Goal: Information Seeking & Learning: Learn about a topic

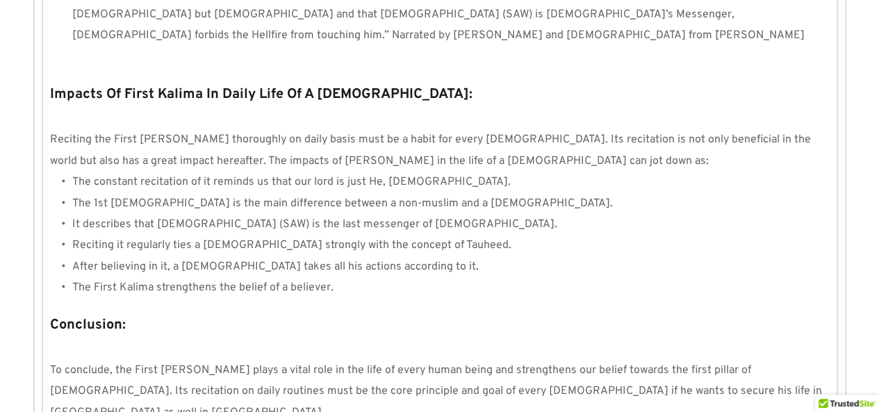
scroll to position [1199, 0]
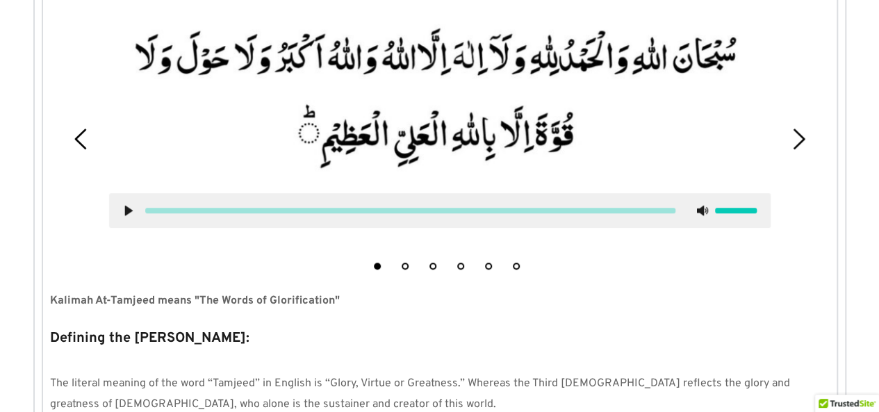
scroll to position [409, 0]
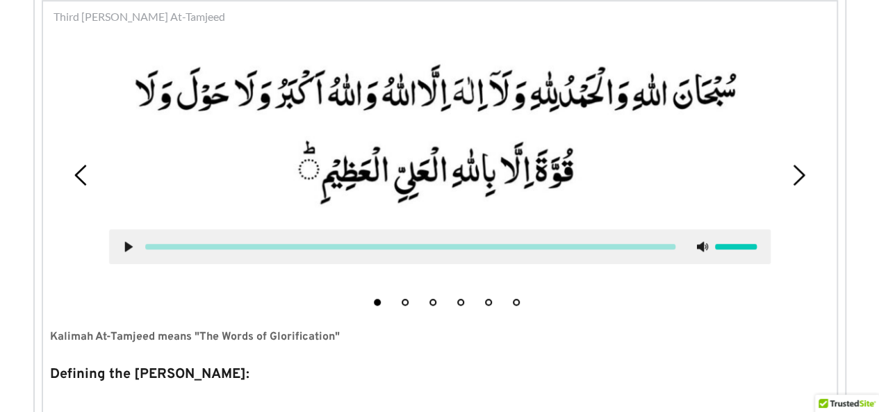
click at [804, 170] on icon at bounding box center [798, 175] width 21 height 21
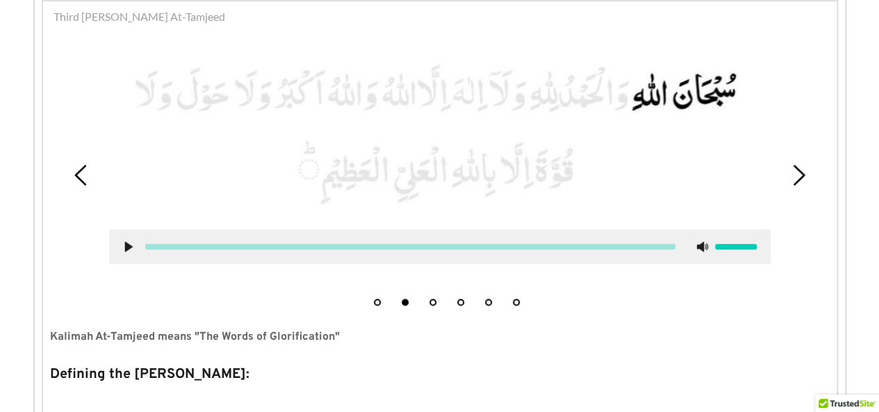
click at [801, 169] on icon at bounding box center [798, 175] width 21 height 21
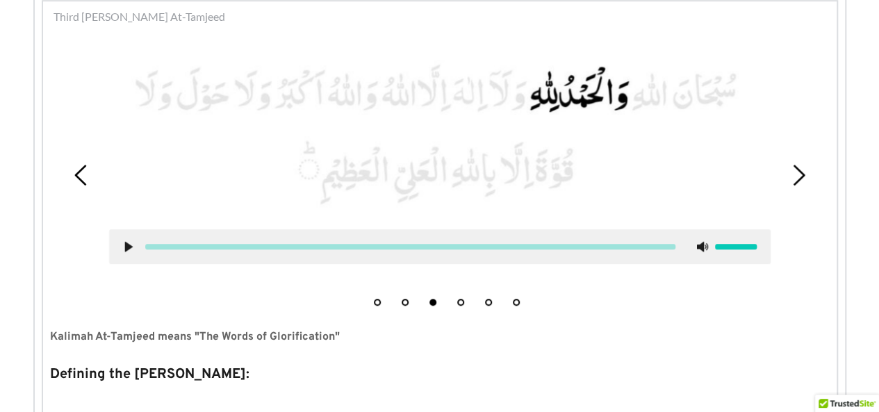
click at [801, 177] on use at bounding box center [799, 175] width 12 height 21
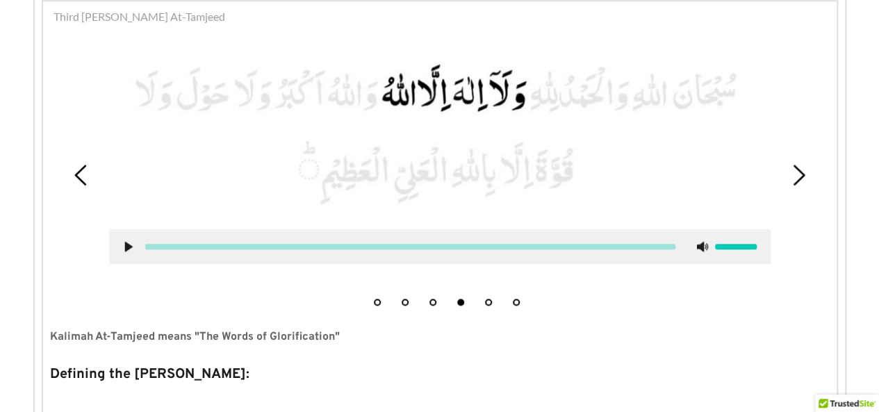
click at [799, 177] on icon at bounding box center [798, 175] width 21 height 21
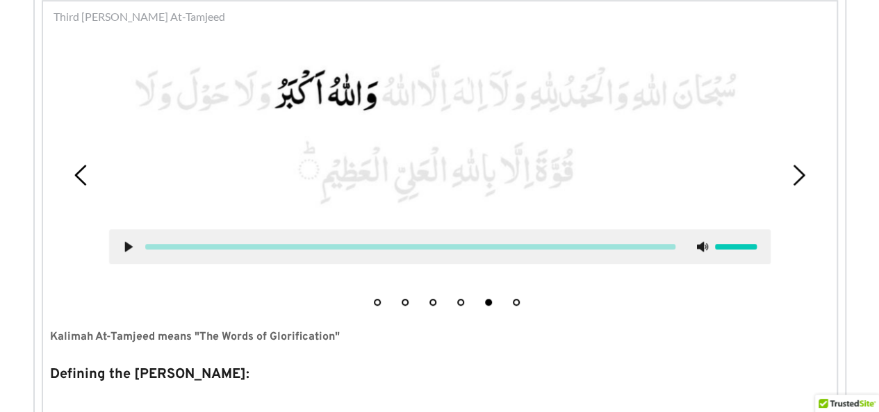
click at [797, 179] on icon at bounding box center [798, 175] width 21 height 21
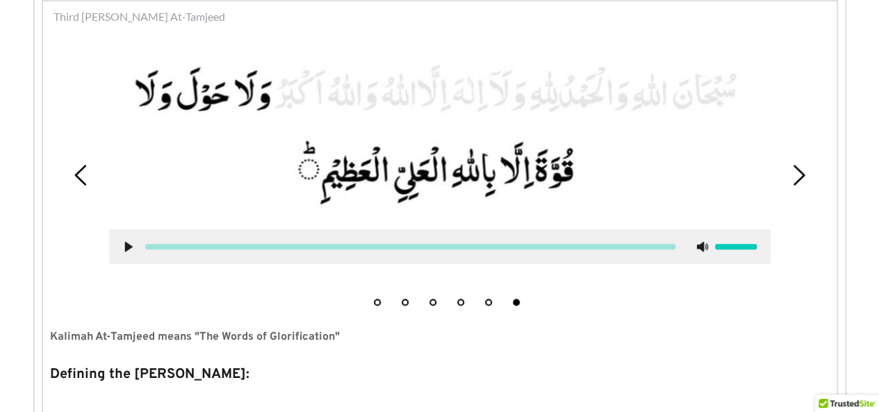
click at [82, 186] on div "1 2 3 4 5 6" at bounding box center [440, 175] width 780 height 275
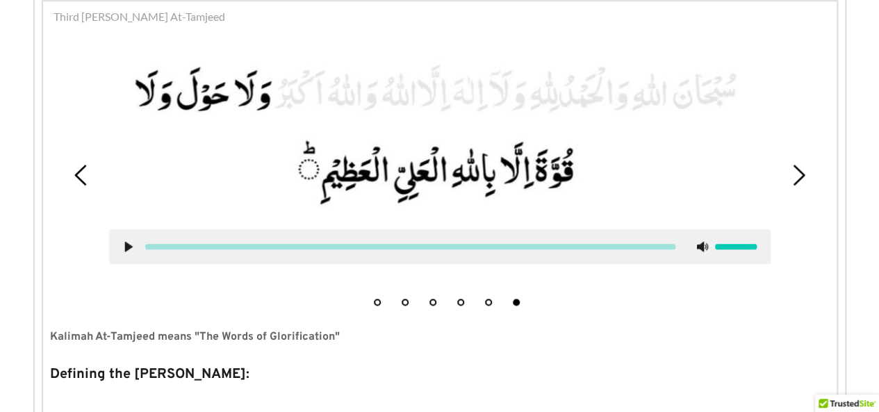
click at [82, 186] on div "1 2 3 4 5 6" at bounding box center [440, 175] width 780 height 275
click at [80, 179] on use at bounding box center [80, 175] width 12 height 21
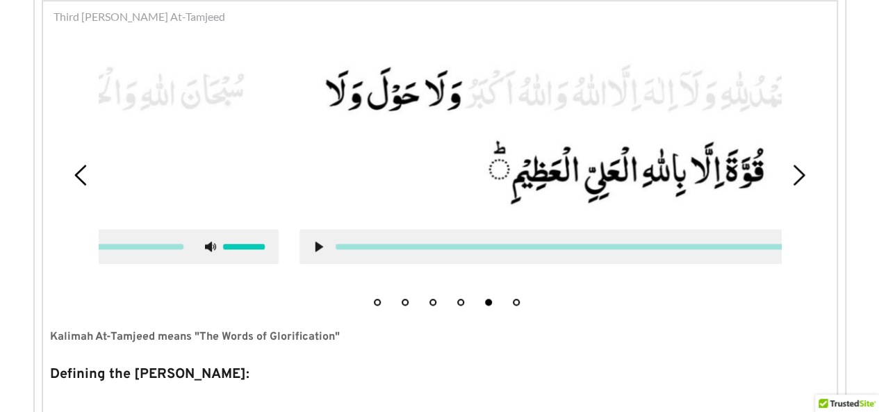
click at [80, 179] on use at bounding box center [80, 175] width 12 height 21
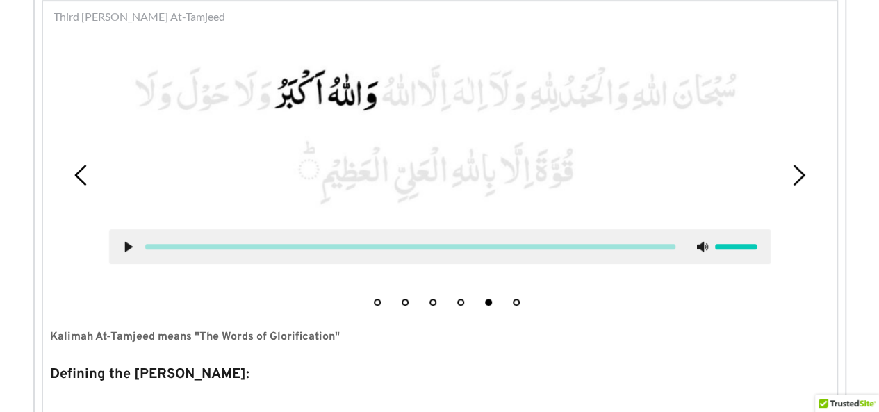
click at [80, 179] on use at bounding box center [80, 175] width 12 height 21
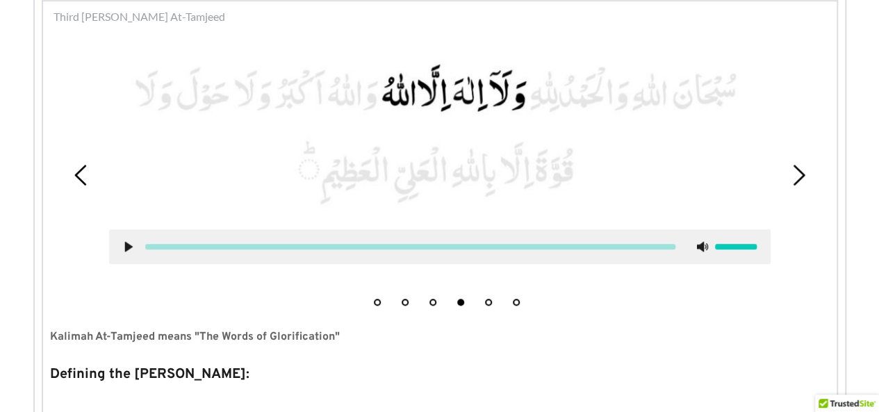
click at [80, 179] on use at bounding box center [80, 175] width 12 height 21
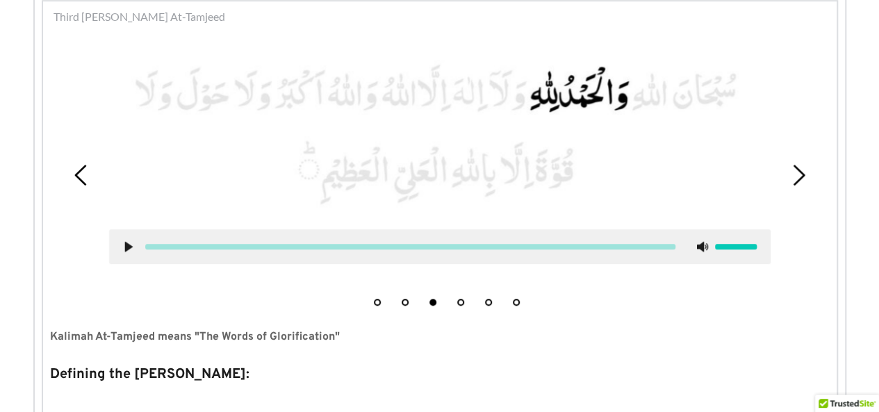
click at [80, 179] on use at bounding box center [80, 175] width 12 height 21
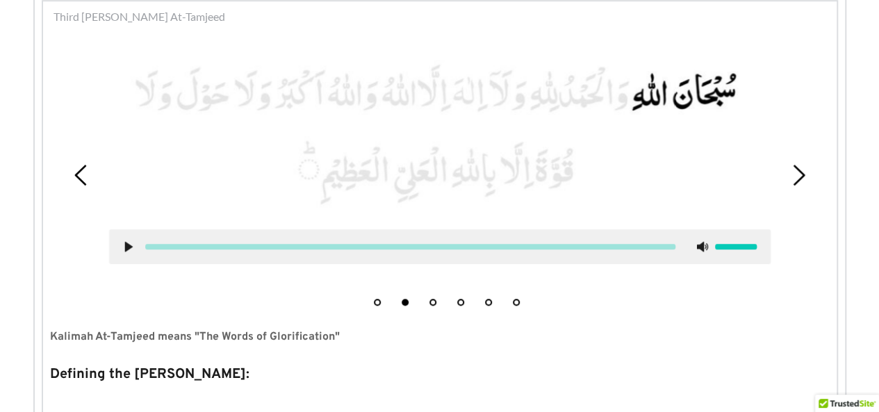
click at [800, 172] on use at bounding box center [799, 175] width 12 height 21
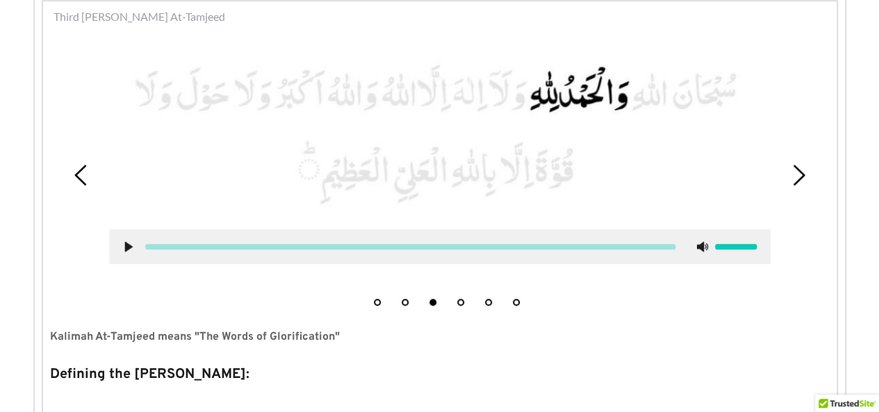
click at [800, 172] on use at bounding box center [799, 175] width 12 height 21
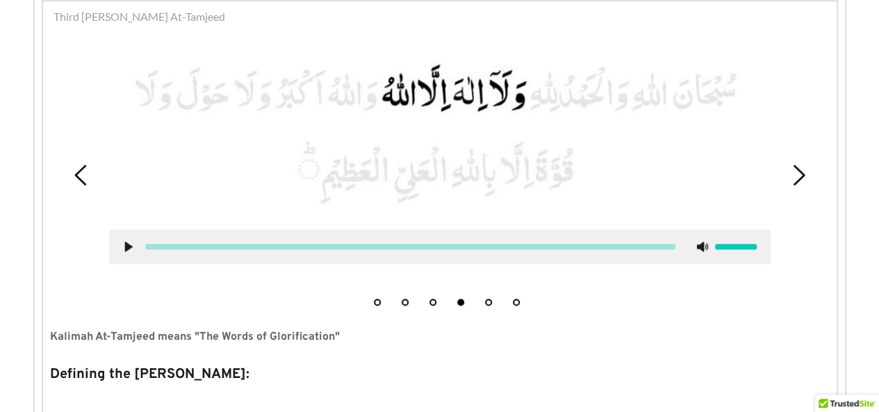
click at [800, 172] on use at bounding box center [799, 175] width 12 height 21
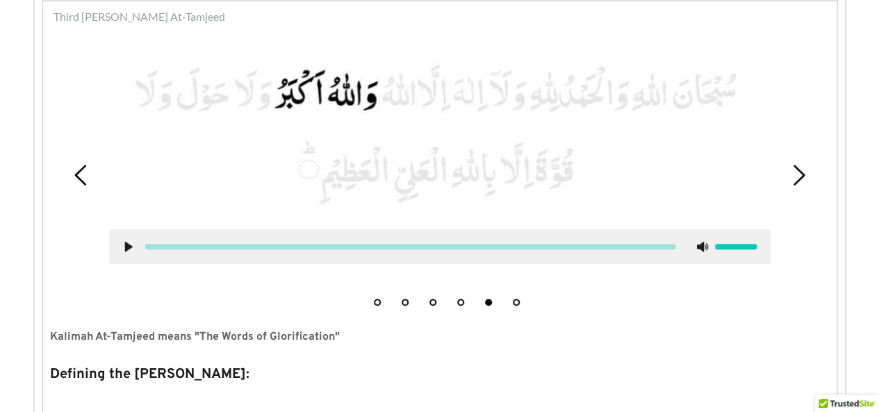
click at [800, 172] on use at bounding box center [799, 175] width 12 height 21
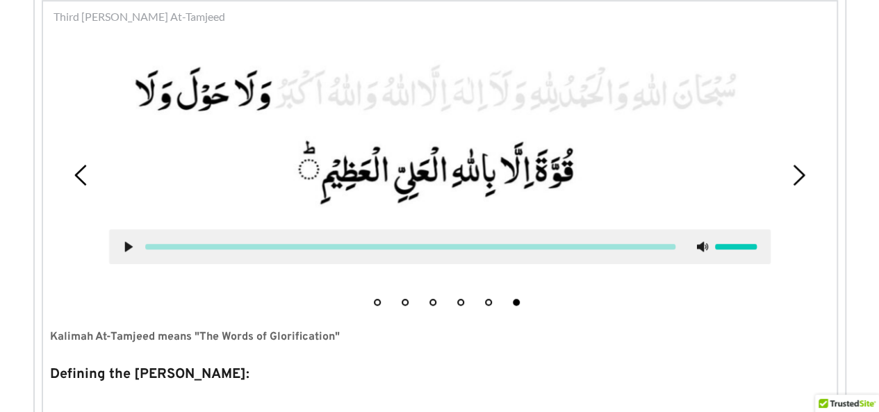
click at [76, 179] on icon at bounding box center [81, 175] width 21 height 21
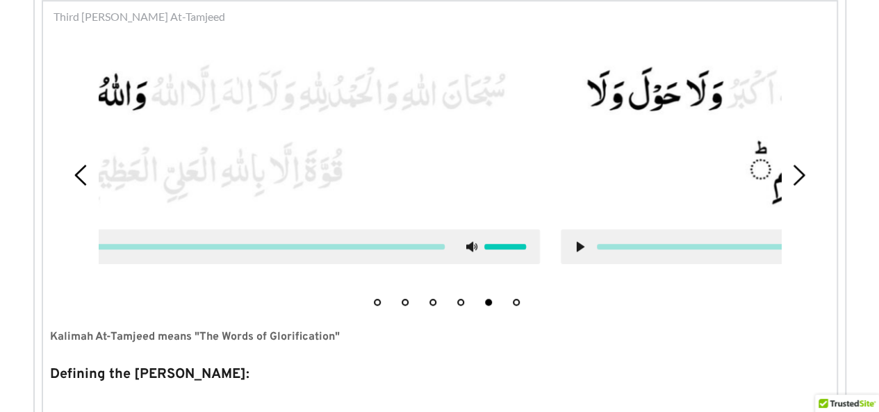
click at [76, 179] on icon at bounding box center [81, 175] width 21 height 21
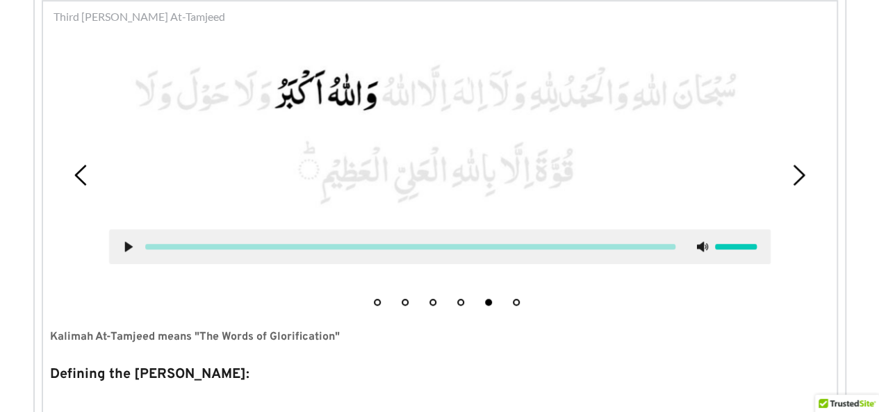
click at [76, 179] on icon at bounding box center [81, 175] width 21 height 21
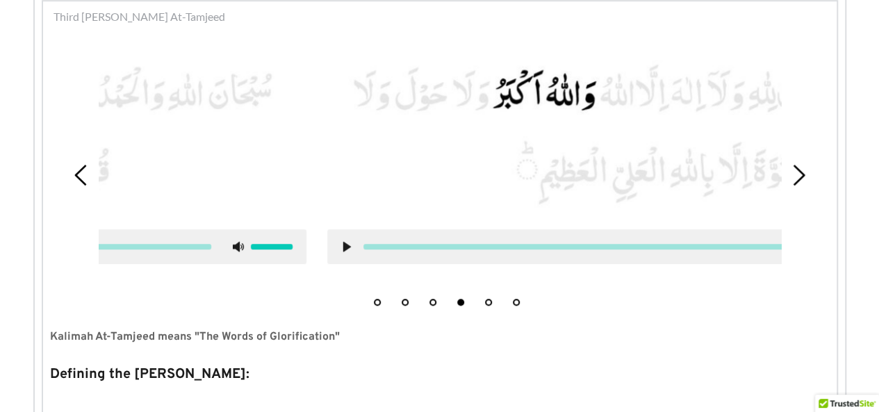
click at [76, 179] on icon at bounding box center [81, 175] width 21 height 21
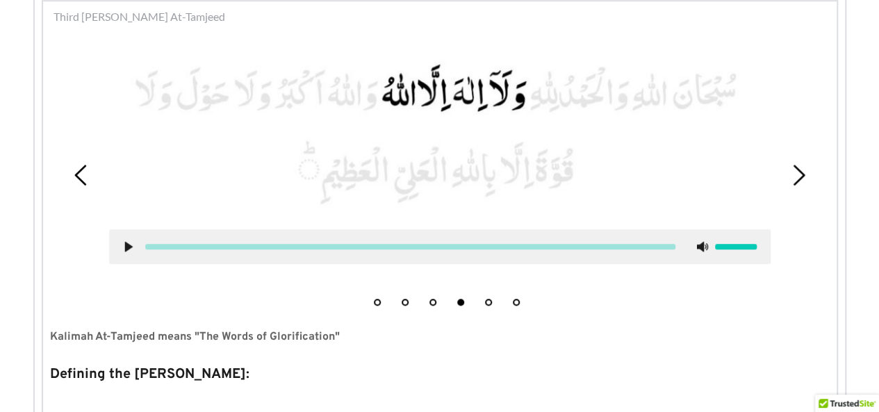
click at [76, 179] on icon at bounding box center [81, 175] width 21 height 21
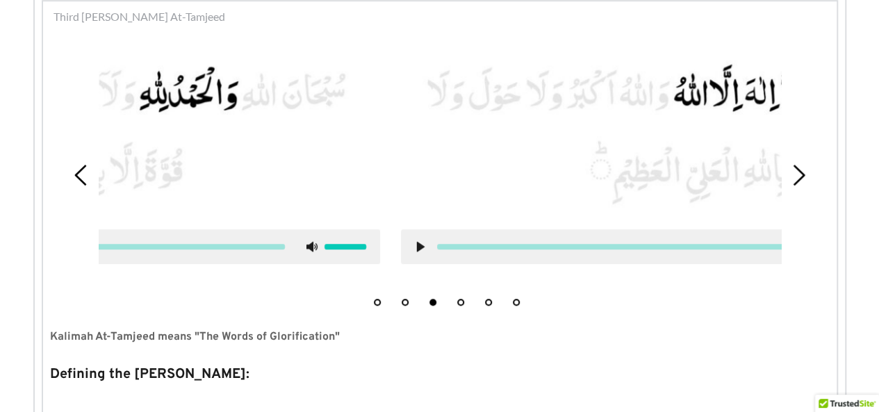
click at [76, 179] on icon at bounding box center [81, 175] width 21 height 21
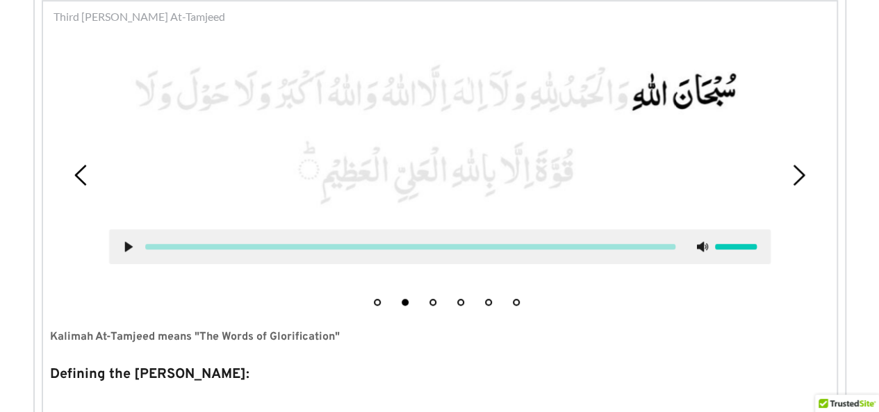
click at [797, 179] on icon at bounding box center [798, 175] width 21 height 21
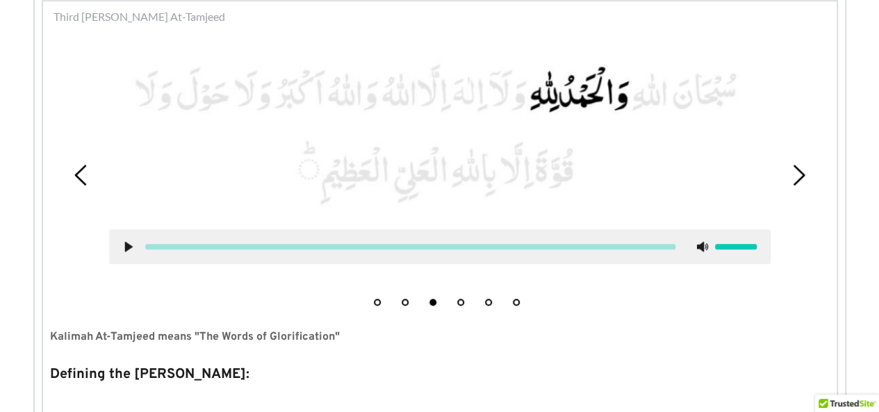
click at [797, 179] on icon at bounding box center [798, 175] width 21 height 21
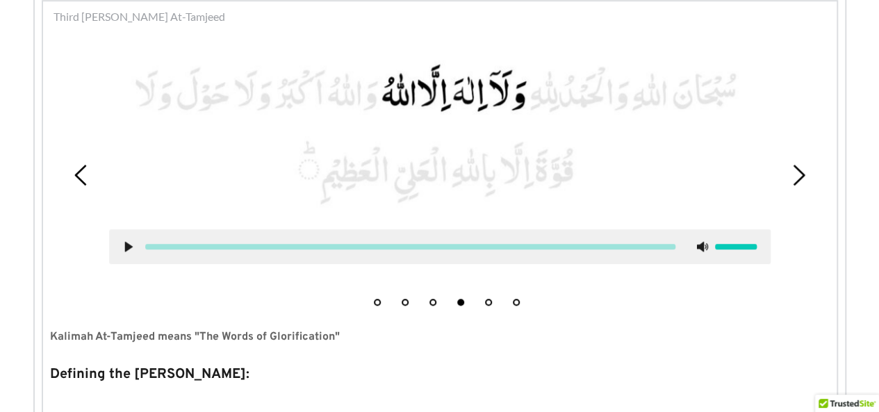
click at [797, 179] on icon at bounding box center [798, 175] width 21 height 21
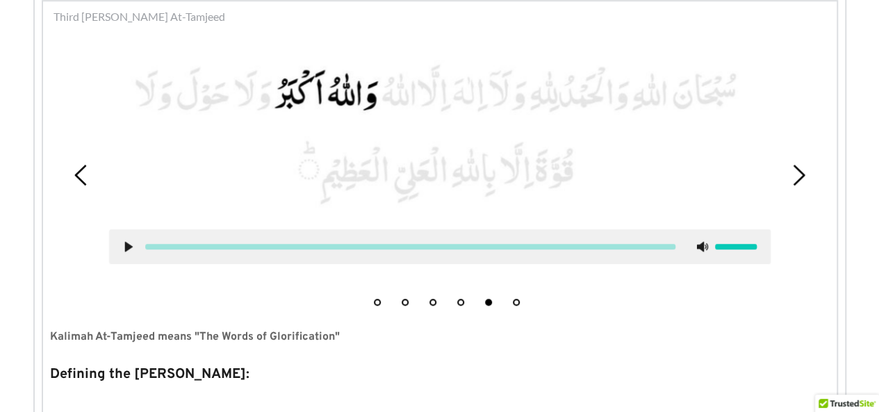
click at [797, 179] on icon at bounding box center [798, 175] width 21 height 21
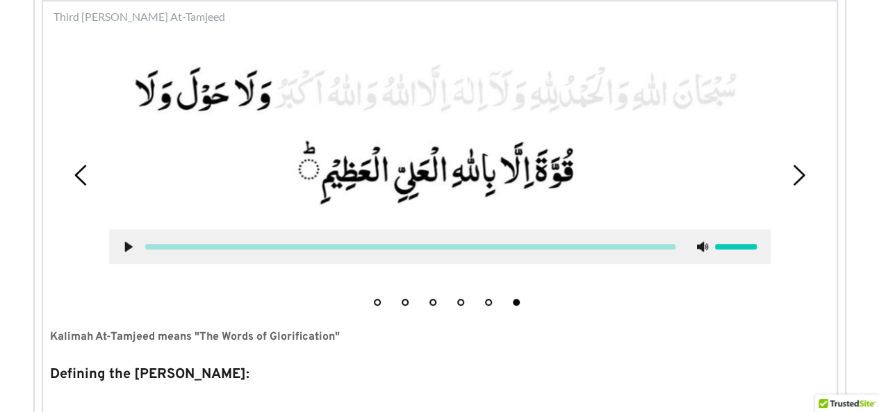
click at [79, 175] on icon at bounding box center [81, 175] width 21 height 21
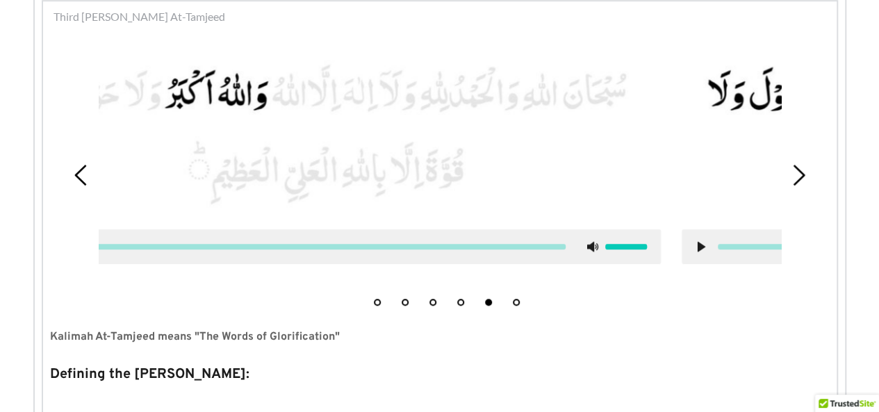
click at [79, 175] on icon at bounding box center [81, 175] width 21 height 21
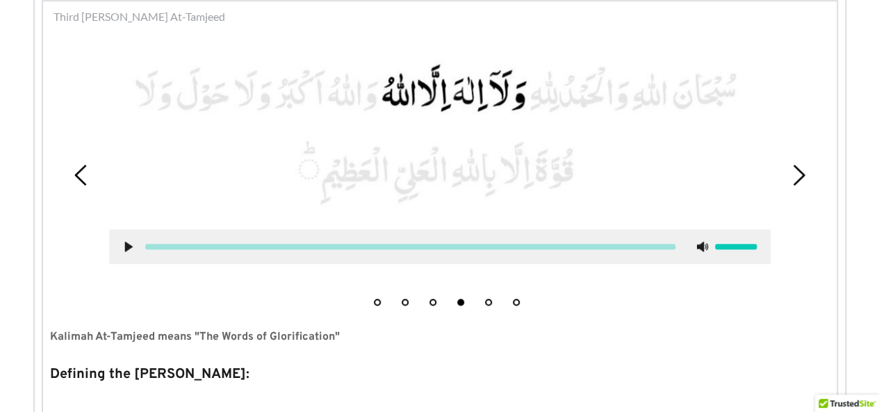
click at [79, 175] on icon at bounding box center [81, 175] width 21 height 21
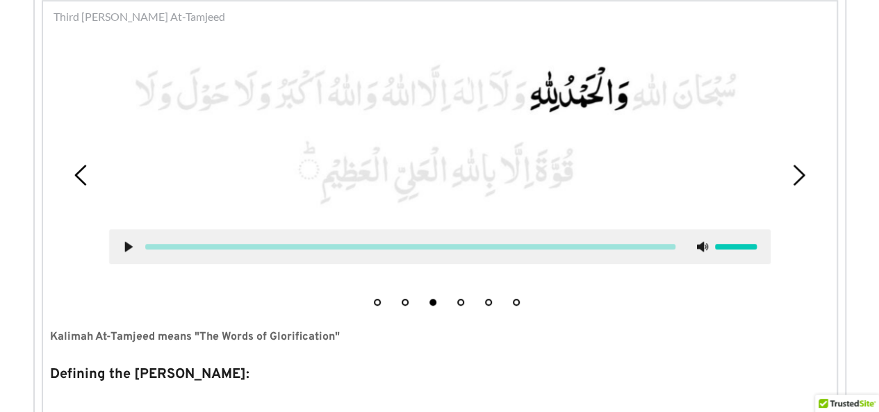
click at [90, 182] on icon at bounding box center [81, 175] width 21 height 21
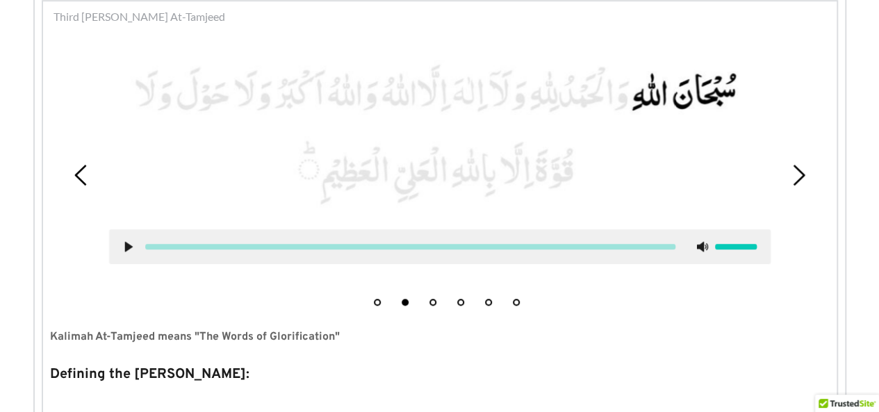
click at [90, 182] on icon at bounding box center [81, 175] width 21 height 21
